Goal: Information Seeking & Learning: Learn about a topic

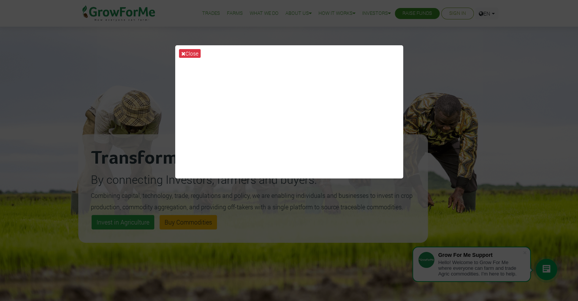
click at [438, 56] on div "Close" at bounding box center [289, 150] width 578 height 301
click at [145, 50] on div "Close" at bounding box center [289, 150] width 578 height 301
click at [504, 186] on div "Close" at bounding box center [289, 150] width 578 height 301
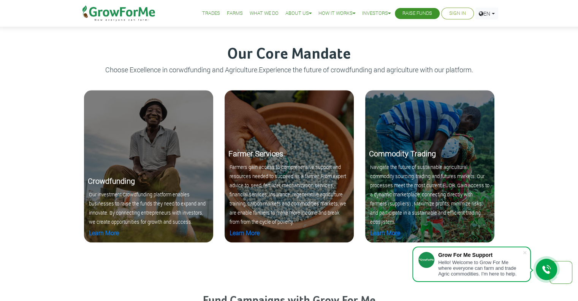
scroll to position [761, 0]
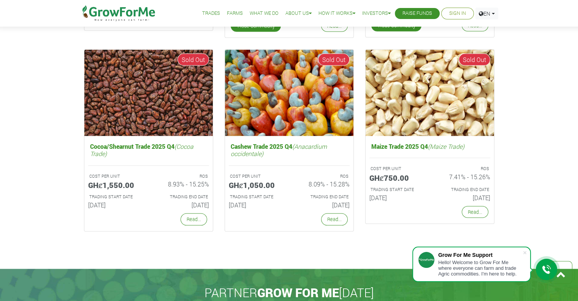
scroll to position [1483, 0]
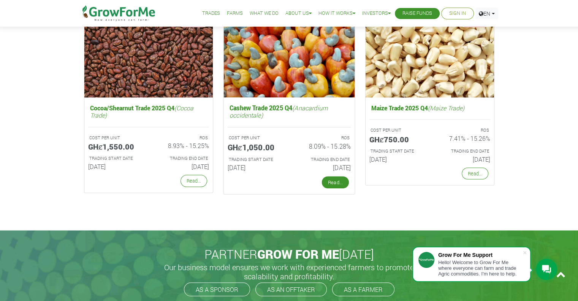
click at [335, 182] on link "Read..." at bounding box center [335, 182] width 27 height 12
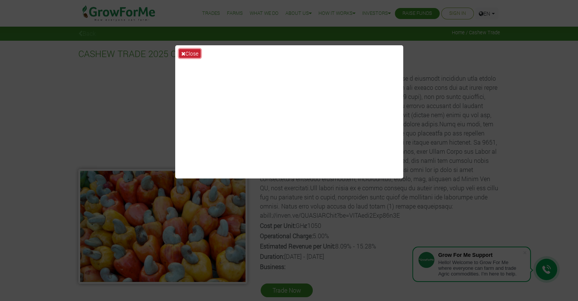
click at [190, 50] on button "Close" at bounding box center [190, 53] width 22 height 9
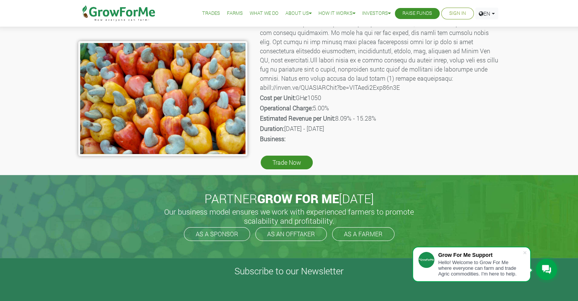
scroll to position [152, 0]
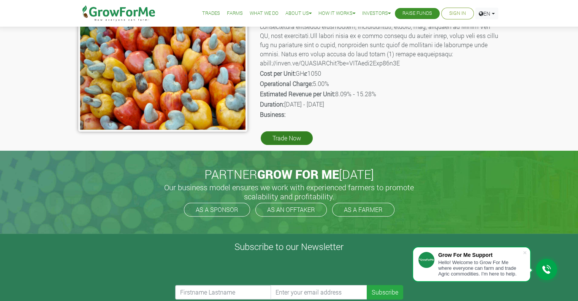
click at [296, 140] on link "Trade Now" at bounding box center [287, 138] width 52 height 14
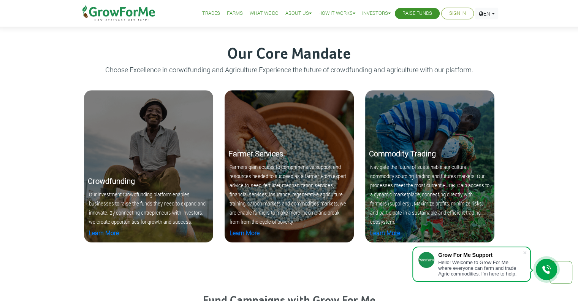
scroll to position [761, 0]
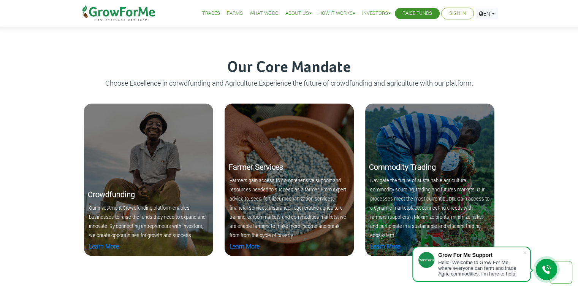
click at [426, 182] on small "Navigate the future of sustainable agricultural commodity sourcing, trading and…" at bounding box center [429, 207] width 119 height 61
click at [383, 245] on link "Learn More" at bounding box center [385, 246] width 30 height 8
click at [242, 169] on b "Farmer Services" at bounding box center [256, 167] width 55 height 10
click at [245, 165] on b "Farmer Services" at bounding box center [256, 167] width 55 height 10
click at [248, 248] on link "Learn More" at bounding box center [245, 246] width 30 height 8
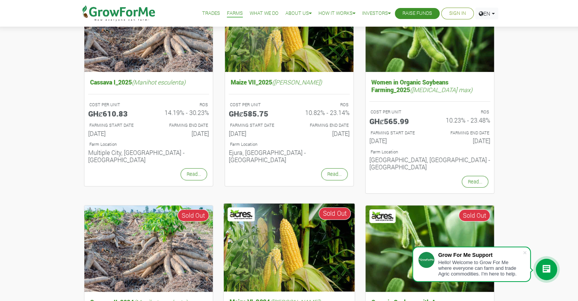
scroll to position [114, 0]
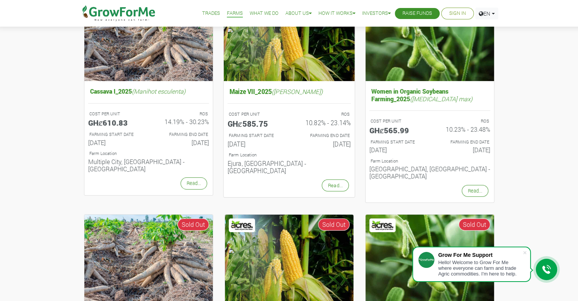
click at [271, 69] on img at bounding box center [289, 37] width 131 height 88
click at [326, 179] on link "Read..." at bounding box center [335, 185] width 27 height 12
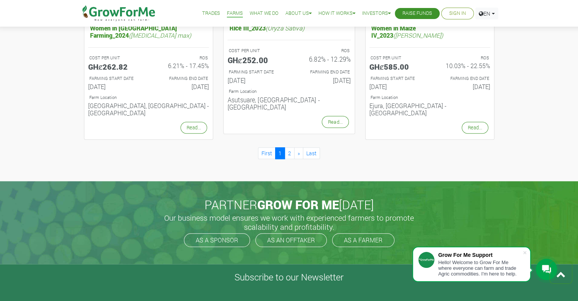
scroll to position [837, 0]
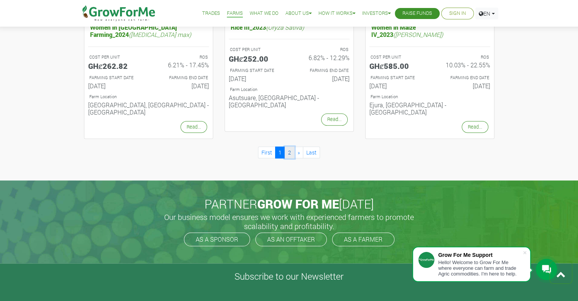
click at [287, 146] on link "2" at bounding box center [290, 152] width 10 height 12
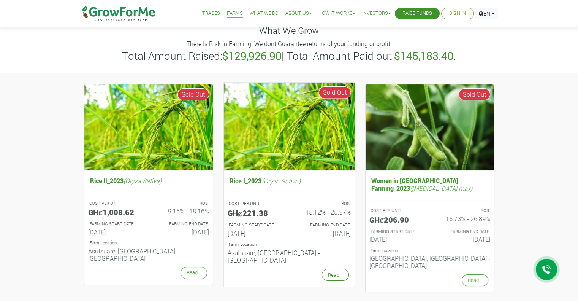
scroll to position [38, 0]
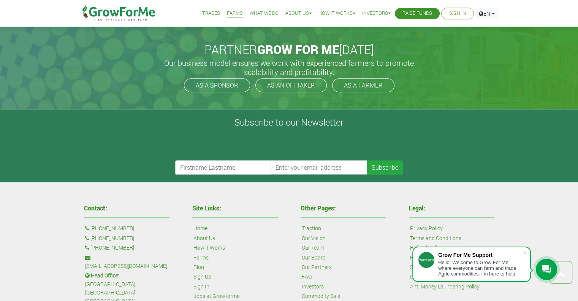
scroll to position [684, 0]
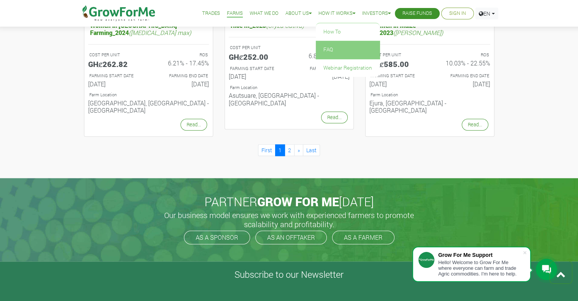
click at [319, 48] on link "FAQ" at bounding box center [348, 49] width 64 height 17
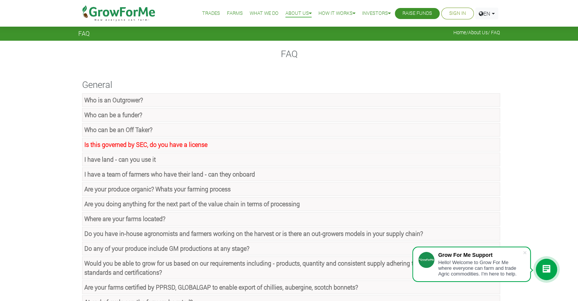
click at [180, 146] on strong "Is this governed by SEC, do you have a license" at bounding box center [145, 144] width 123 height 8
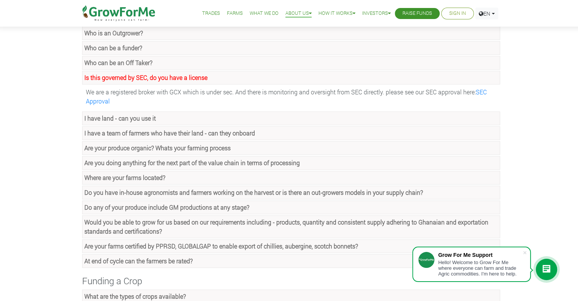
scroll to position [76, 0]
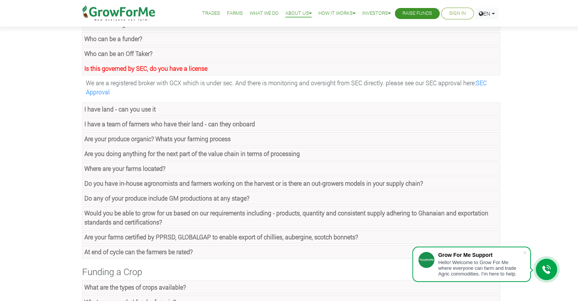
click at [266, 138] on link "Are your produce organic? Whats your farming process" at bounding box center [291, 139] width 418 height 14
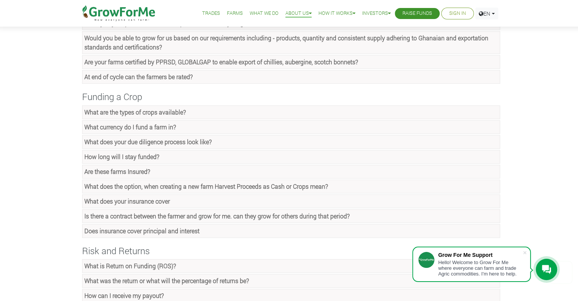
scroll to position [342, 0]
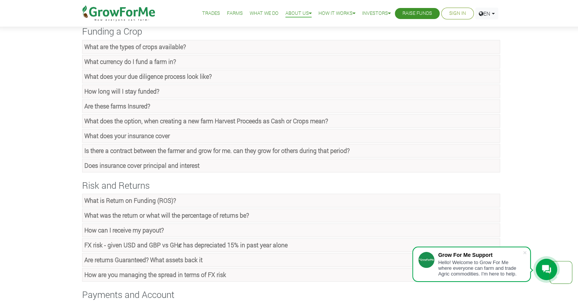
click at [155, 102] on link "Are these farms Insured?" at bounding box center [291, 106] width 418 height 14
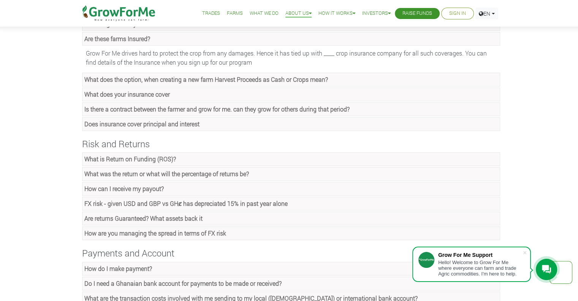
scroll to position [418, 0]
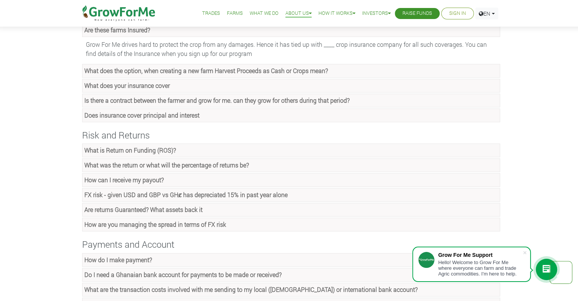
click at [216, 149] on link "What is Return on Funding (ROS)?" at bounding box center [291, 150] width 418 height 14
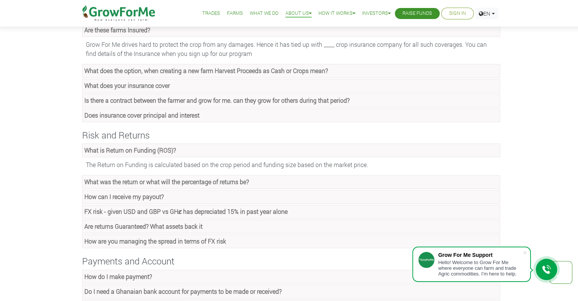
scroll to position [456, 0]
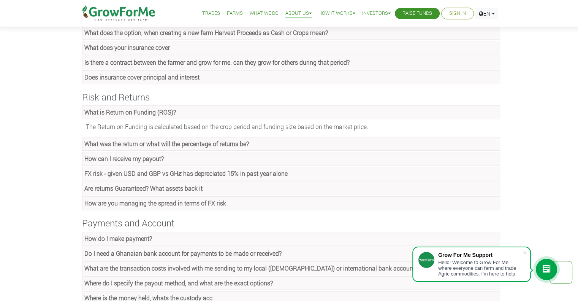
click at [198, 152] on link "How can I receive my payout?" at bounding box center [291, 159] width 418 height 14
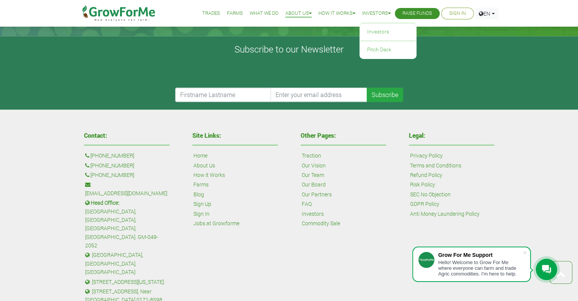
scroll to position [997, 0]
